Goal: Task Accomplishment & Management: Use online tool/utility

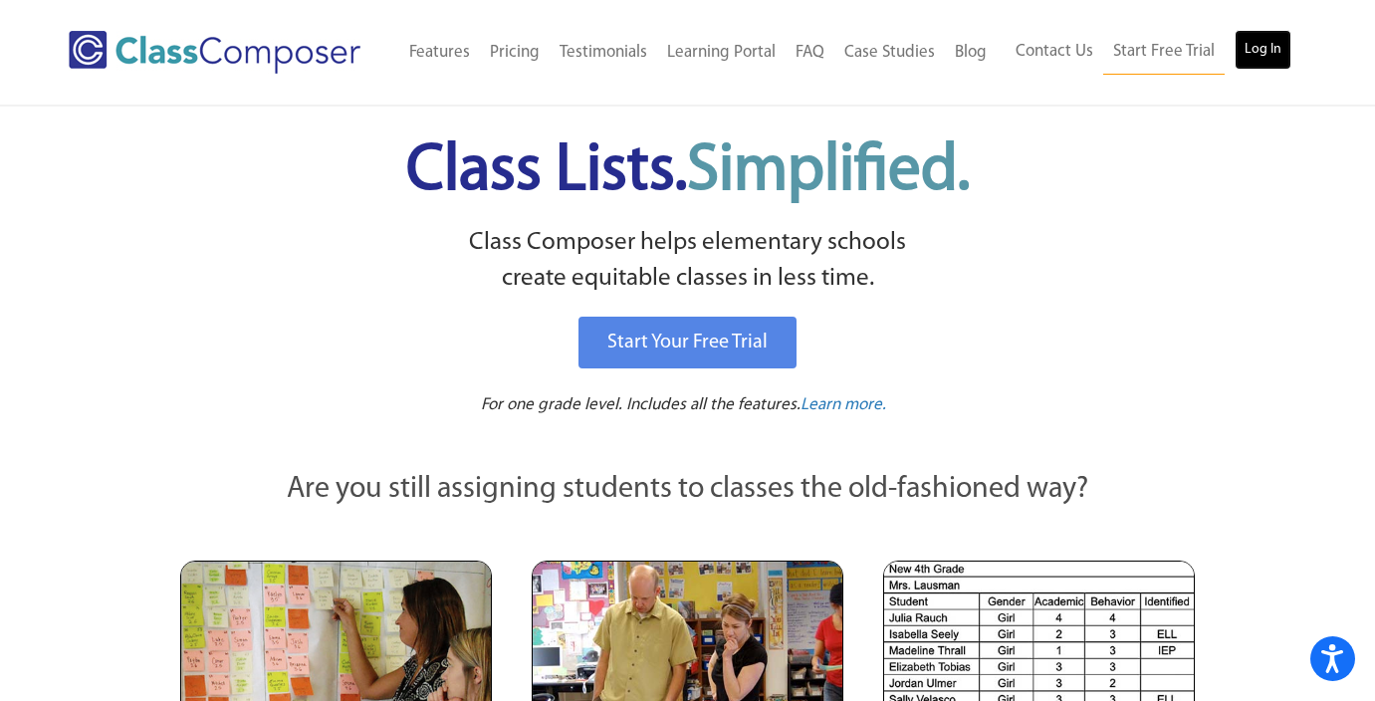
click at [1266, 49] on link "Log In" at bounding box center [1263, 50] width 57 height 40
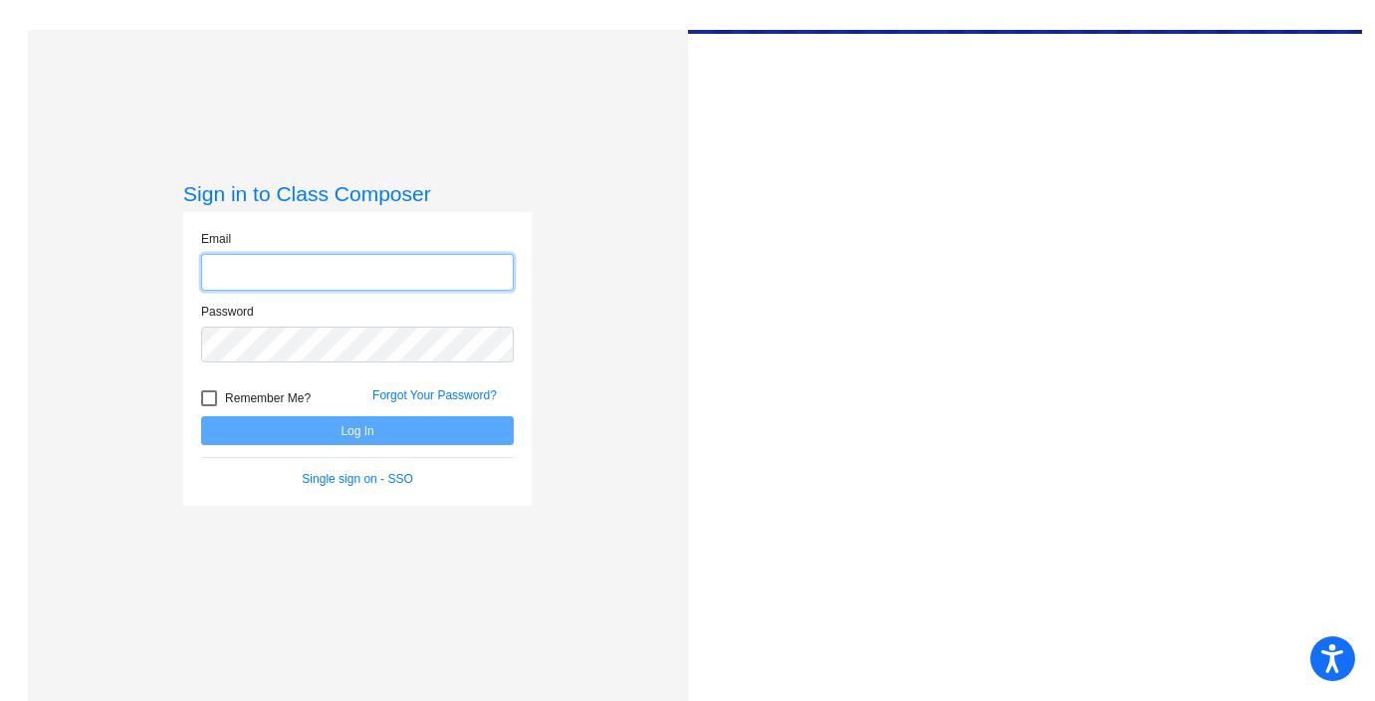
type input "tbahr@stjschools.org"
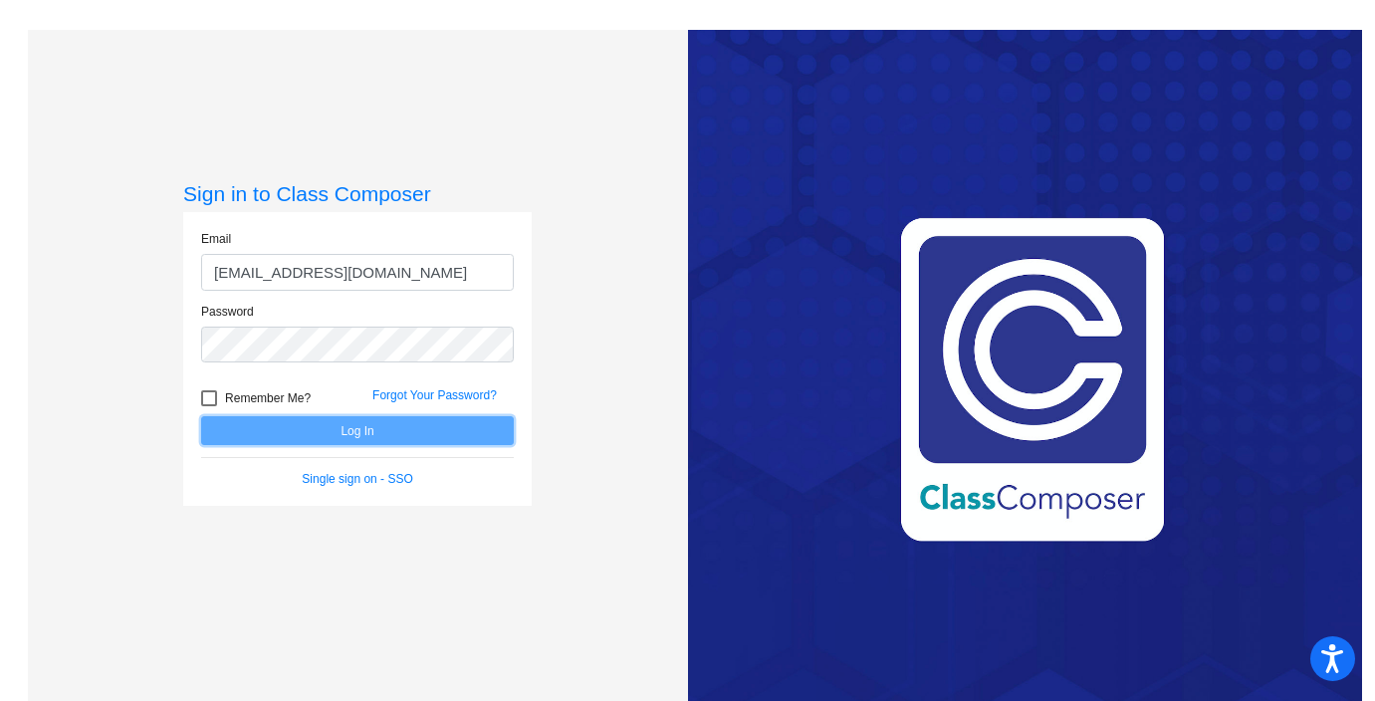
click at [354, 432] on button "Log In" at bounding box center [357, 430] width 313 height 29
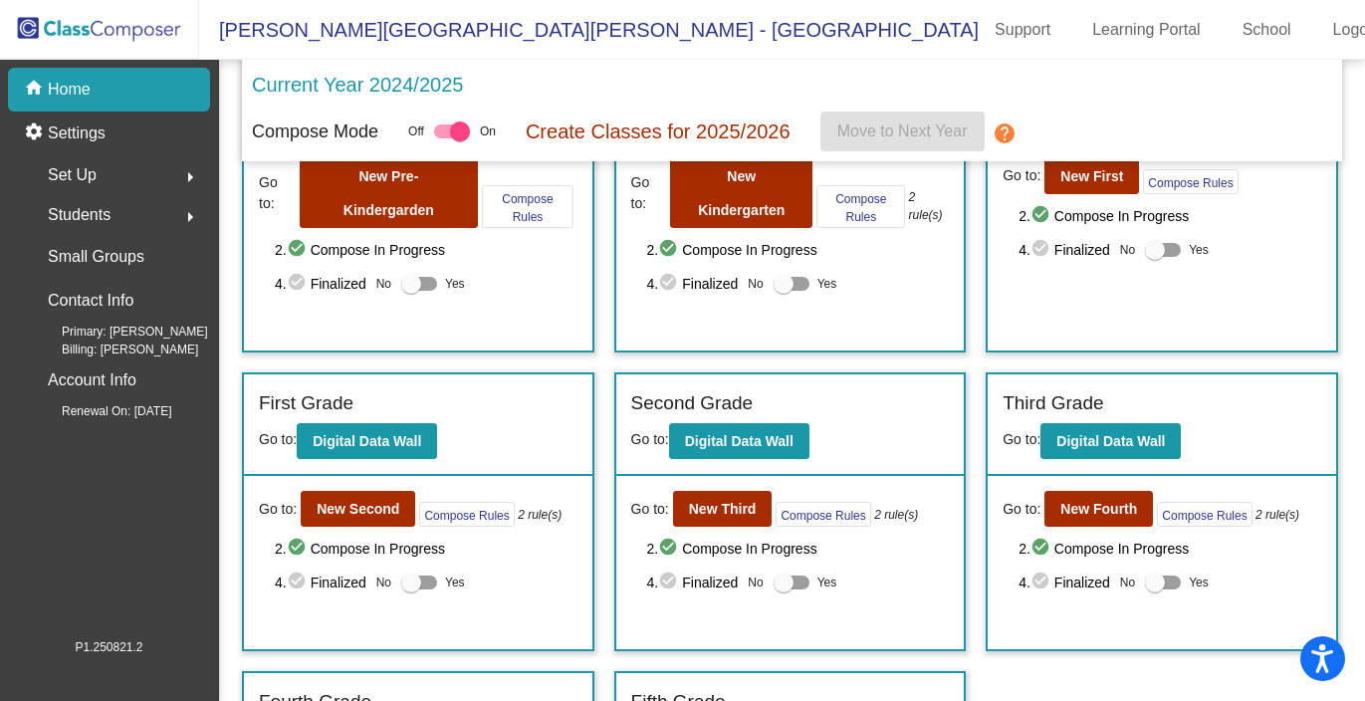
scroll to position [156, 0]
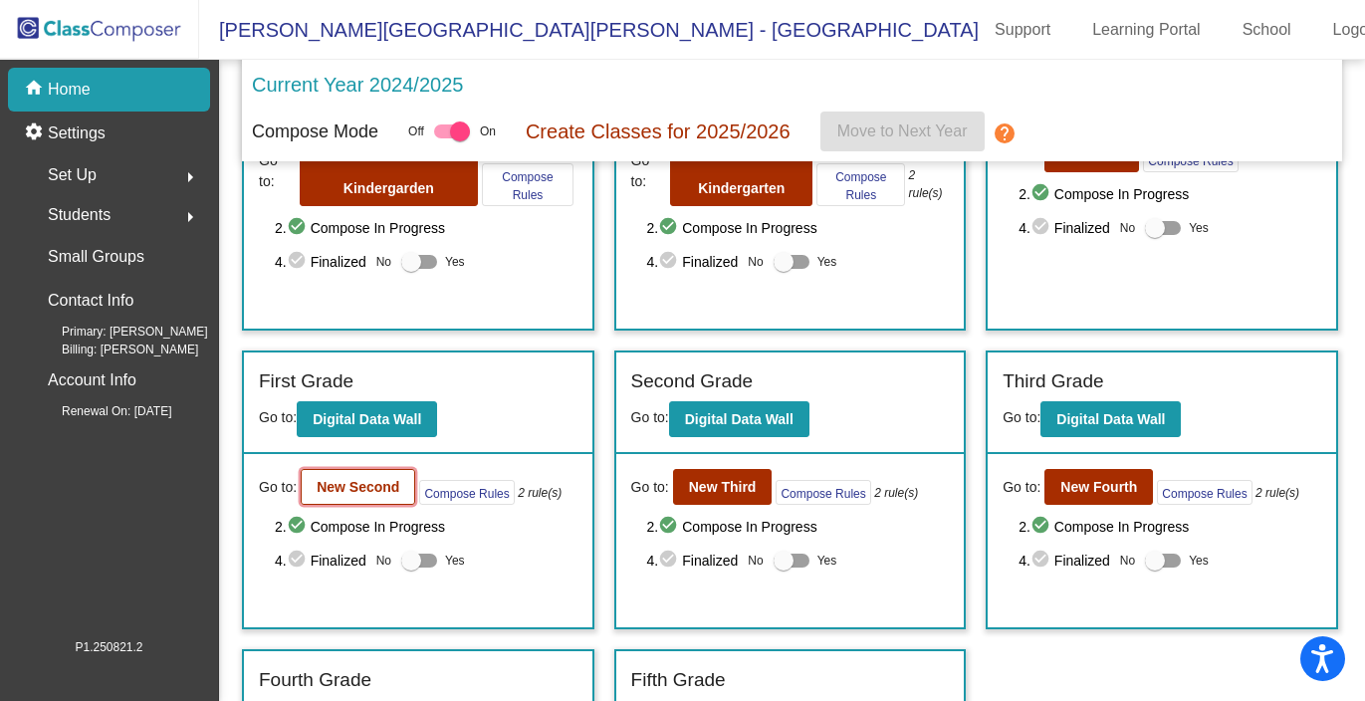
click at [334, 490] on b "New Second" at bounding box center [358, 487] width 83 height 16
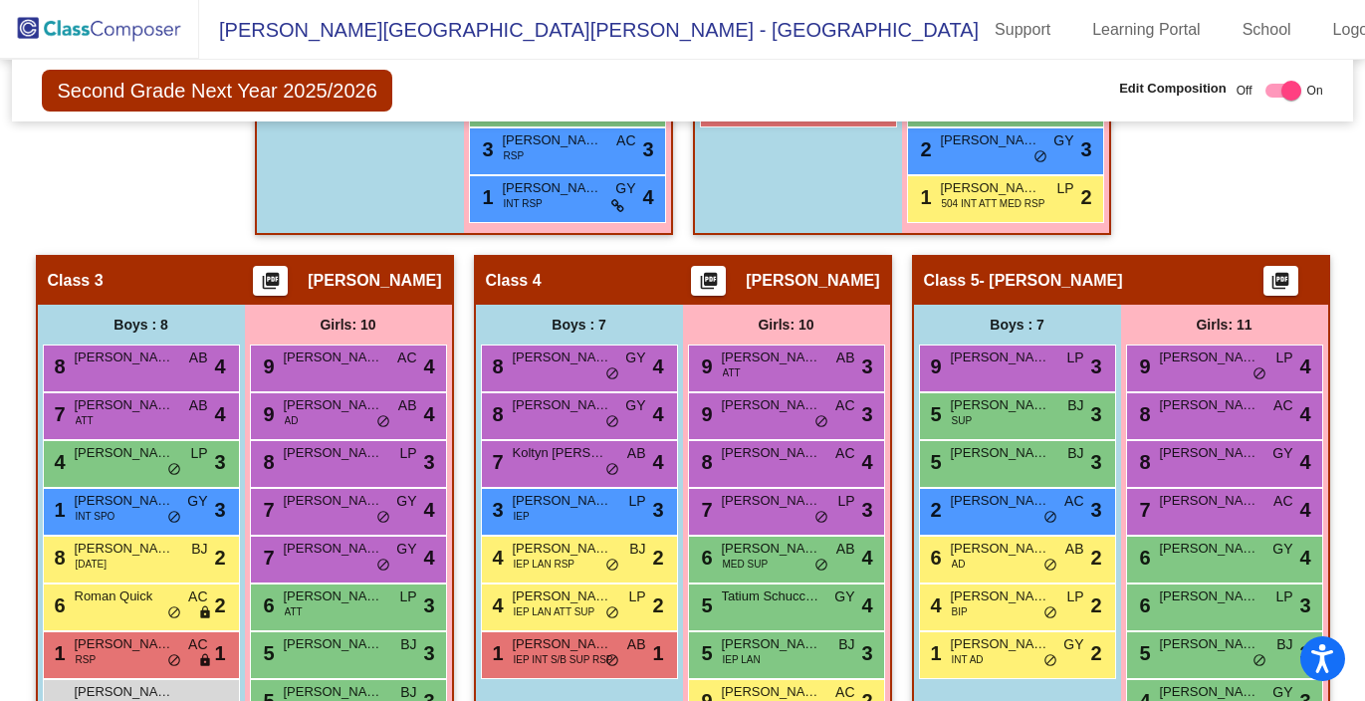
scroll to position [1039, 0]
